Goal: Find specific page/section: Find specific page/section

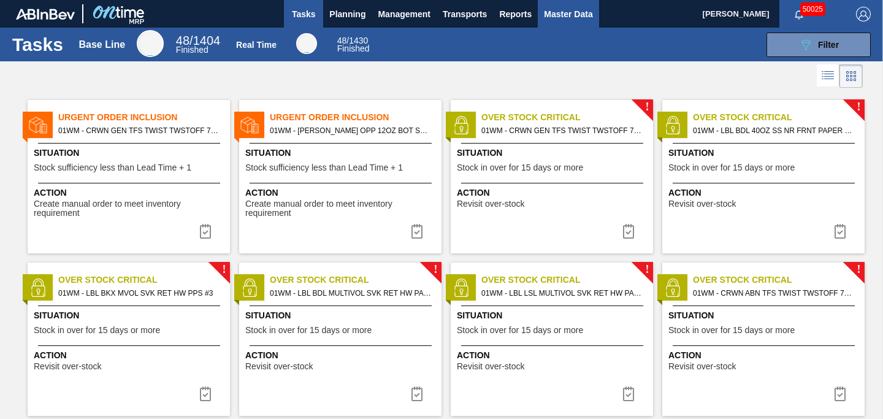
click at [570, 21] on button "Master Data" at bounding box center [567, 14] width 61 height 28
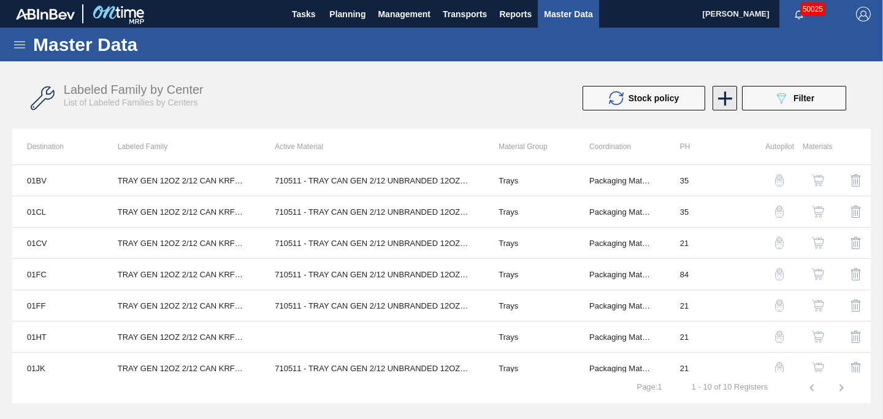
click at [724, 105] on icon at bounding box center [725, 98] width 24 height 24
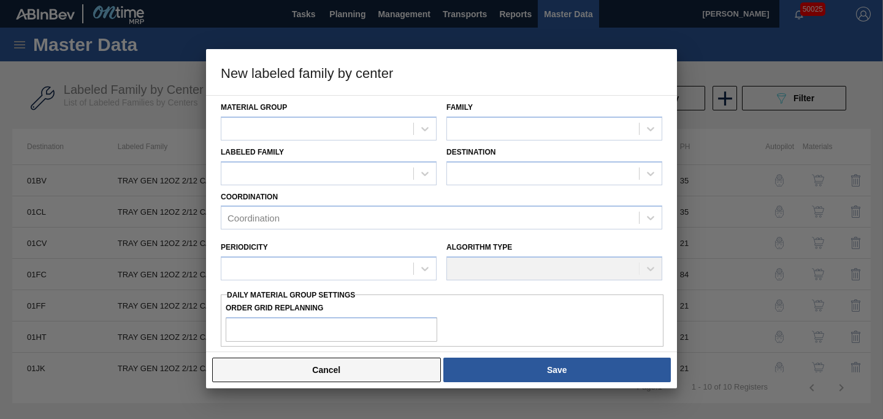
click at [368, 358] on button "Cancel" at bounding box center [326, 369] width 229 height 25
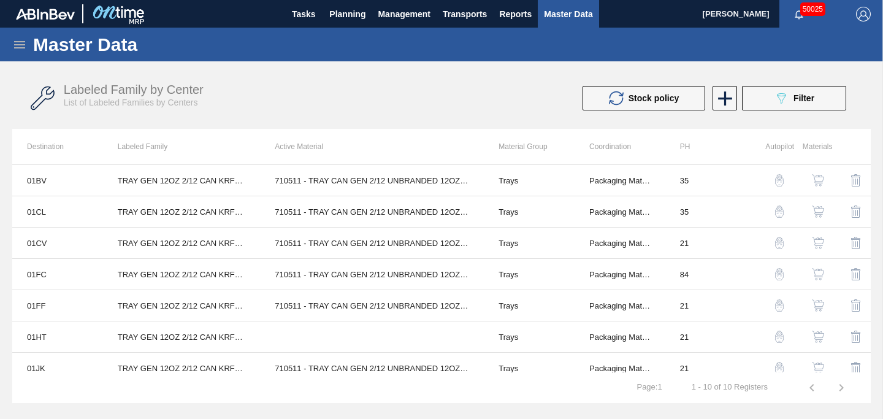
click at [22, 48] on icon at bounding box center [19, 44] width 15 height 15
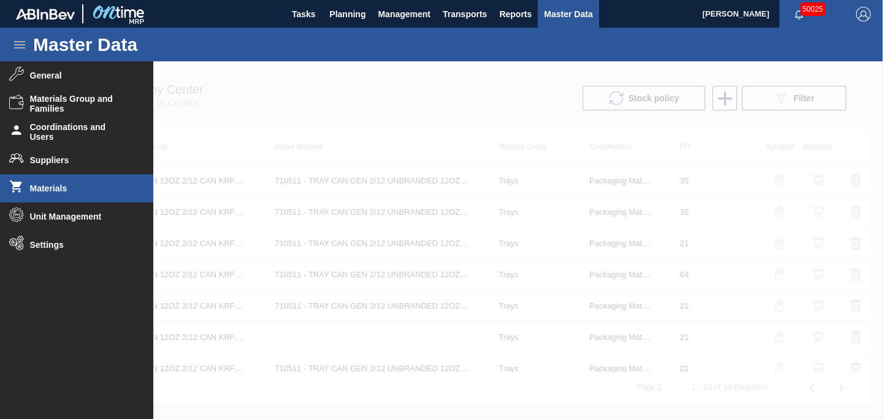
click at [54, 183] on span "Materials" at bounding box center [80, 188] width 101 height 10
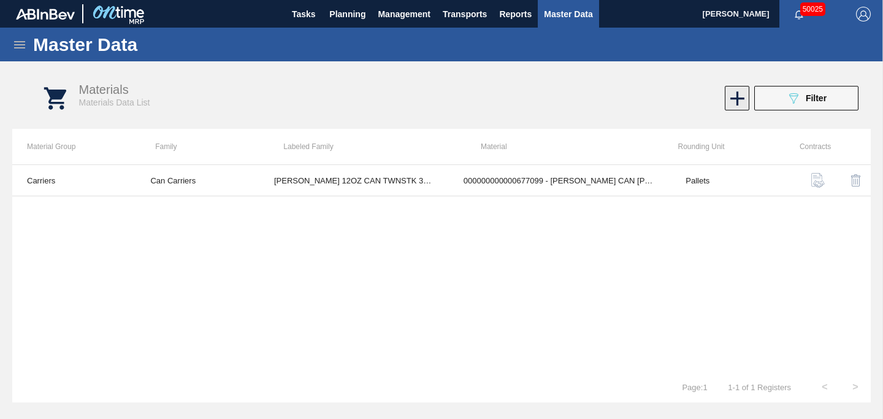
click at [737, 102] on icon at bounding box center [737, 98] width 24 height 24
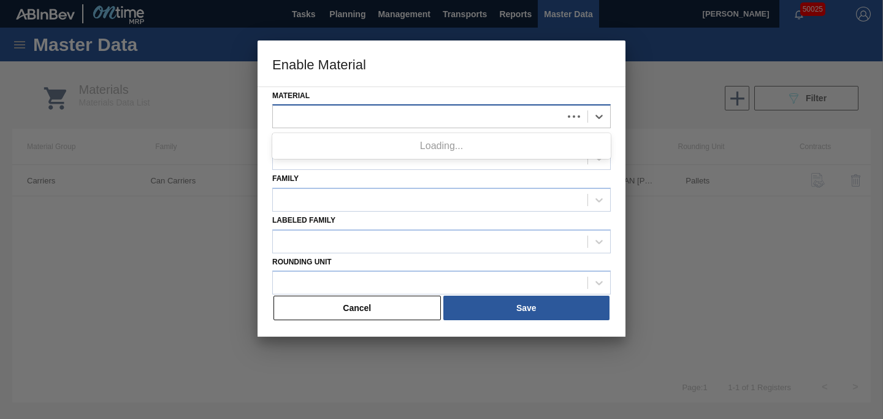
click at [387, 110] on div at bounding box center [418, 117] width 290 height 18
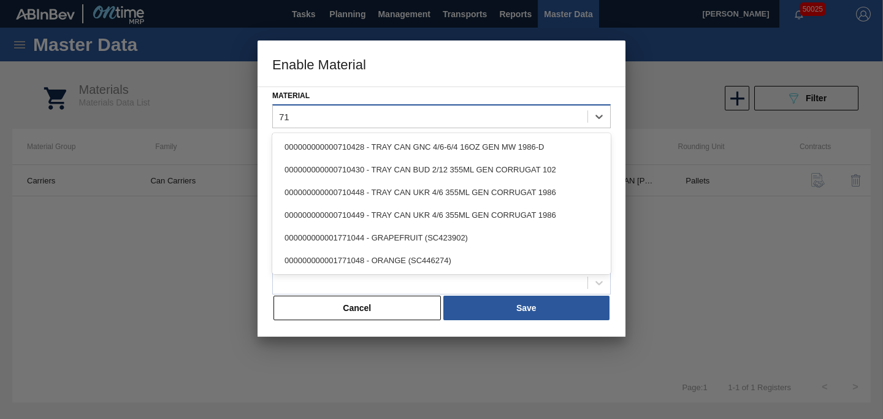
type input "7"
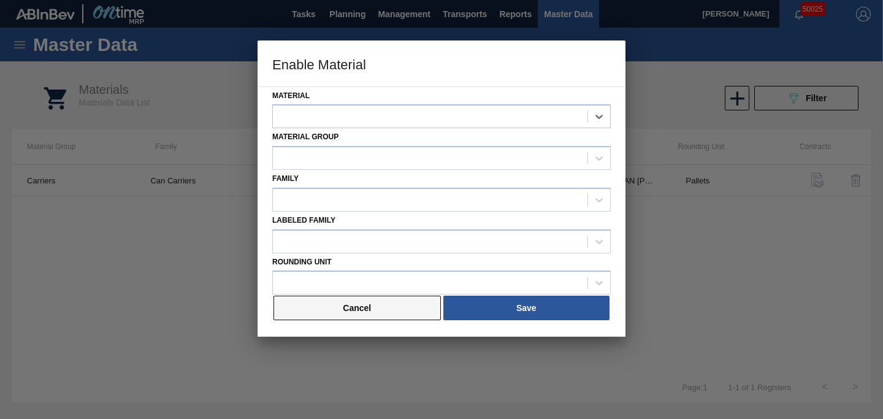
click at [374, 304] on button "Cancel" at bounding box center [356, 307] width 167 height 25
